Goal: Navigation & Orientation: Find specific page/section

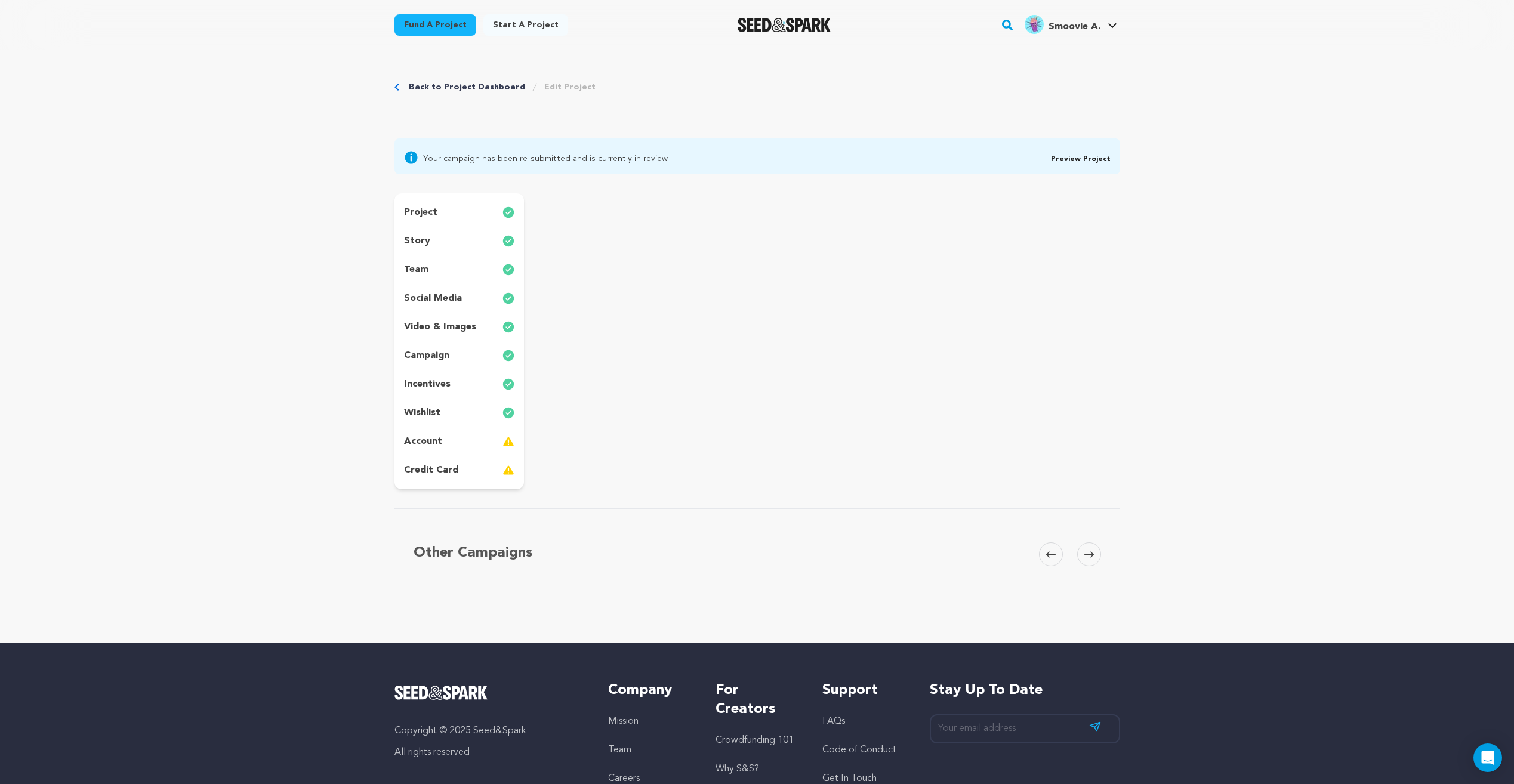
scroll to position [29, 0]
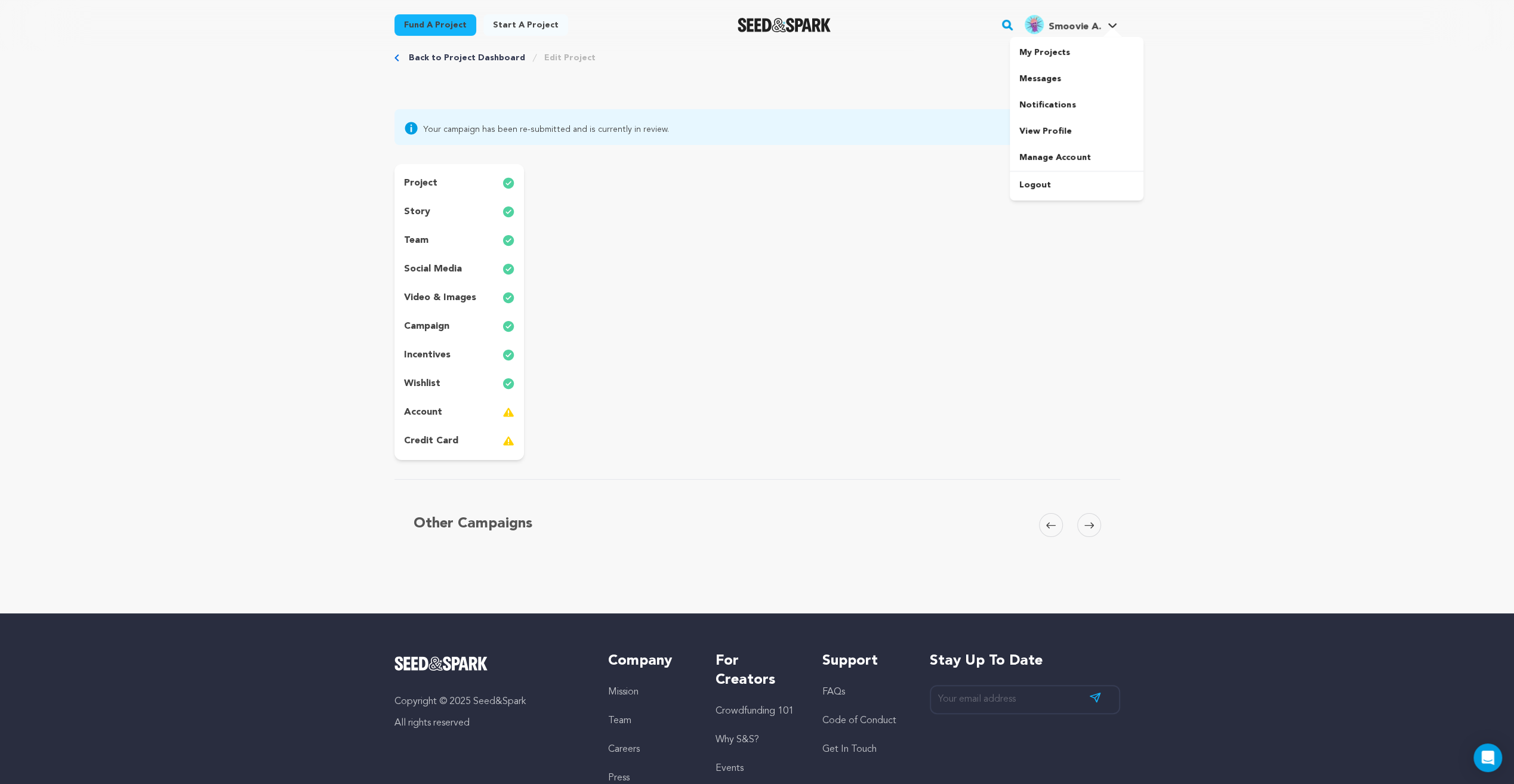
click at [1094, 30] on span "Smoovie A." at bounding box center [1074, 27] width 52 height 10
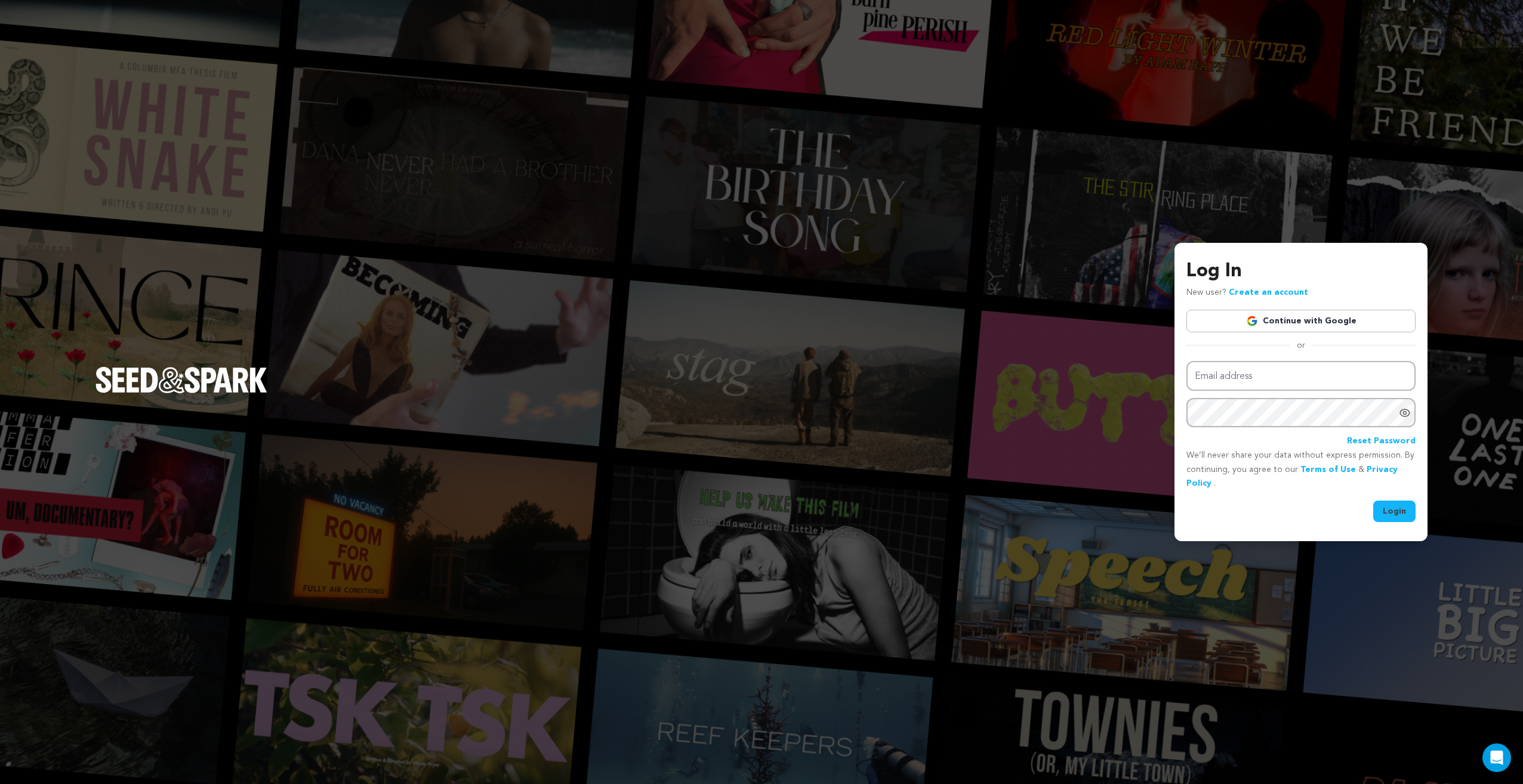
click at [1283, 328] on link "Continue with Google" at bounding box center [1300, 321] width 229 height 23
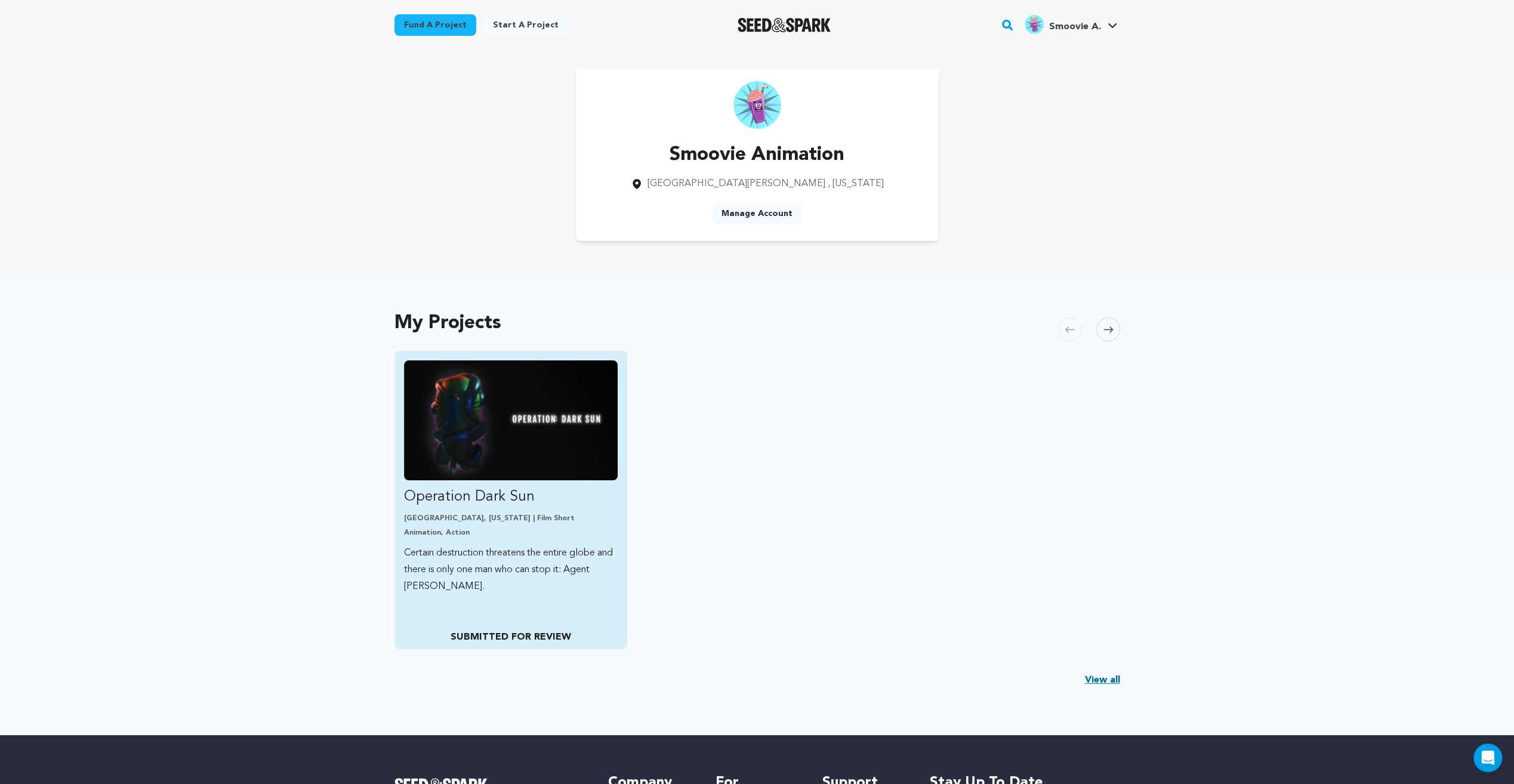
click at [554, 634] on p "SUBMITTED FOR REVIEW" at bounding box center [511, 637] width 214 height 14
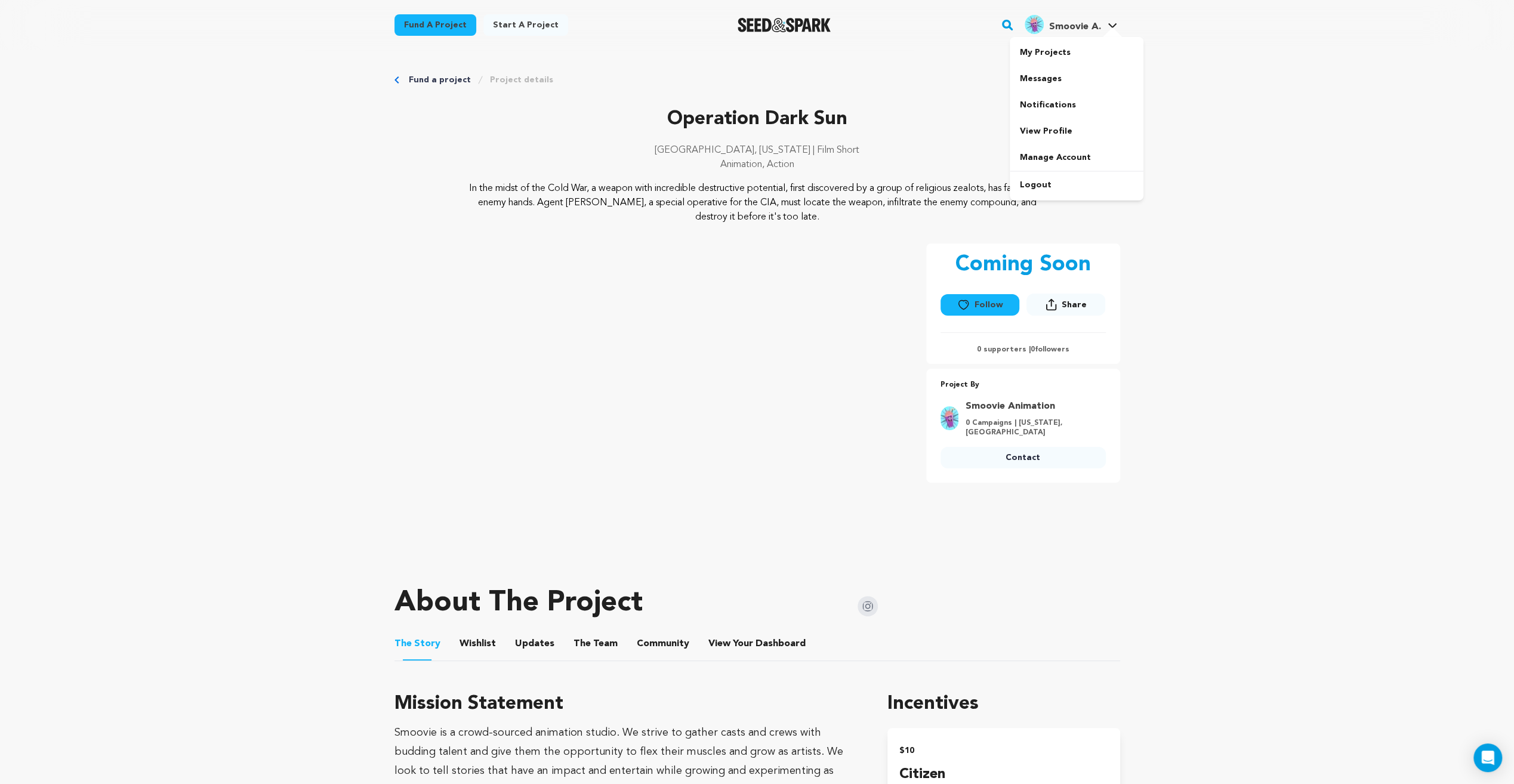
click at [1070, 24] on span "Smoovie A." at bounding box center [1074, 27] width 52 height 10
